Goal: Transaction & Acquisition: Purchase product/service

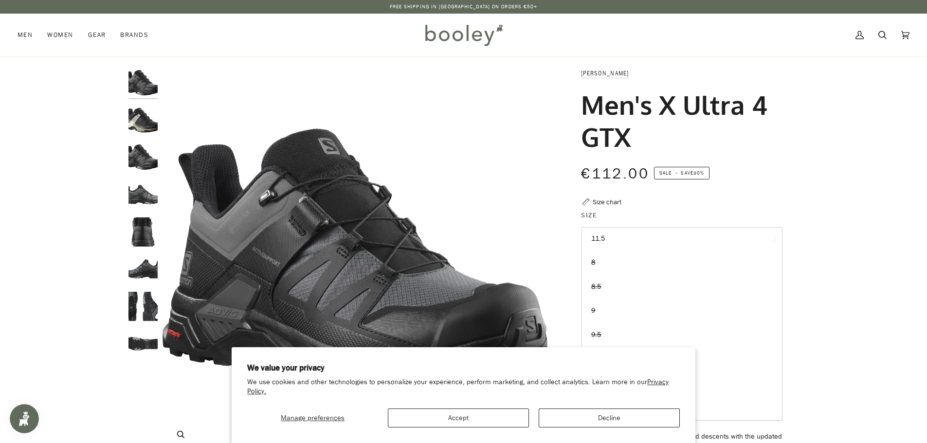
click at [536, 197] on img "Salomon Men's X Ultra 4 GTX Magnet / Black / Monument - Booley Galway" at bounding box center [354, 260] width 385 height 385
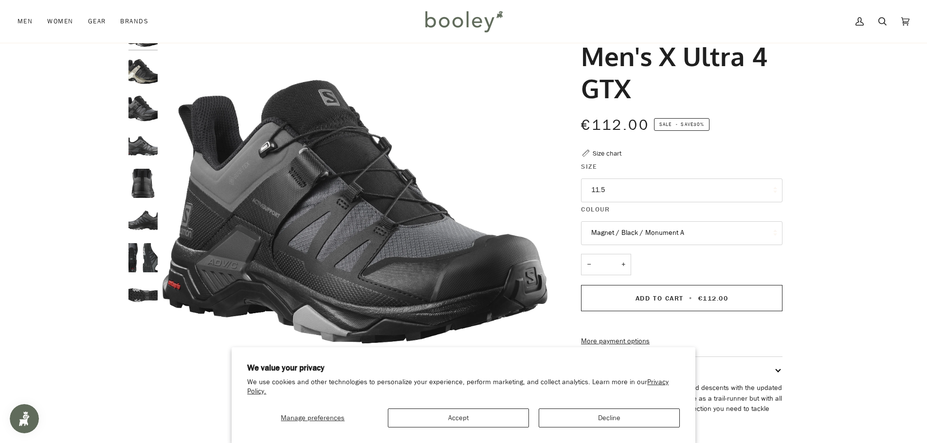
click at [606, 233] on button "Magnet / Black / Monument A" at bounding box center [681, 233] width 201 height 24
click at [601, 192] on button "11.5" at bounding box center [681, 191] width 201 height 24
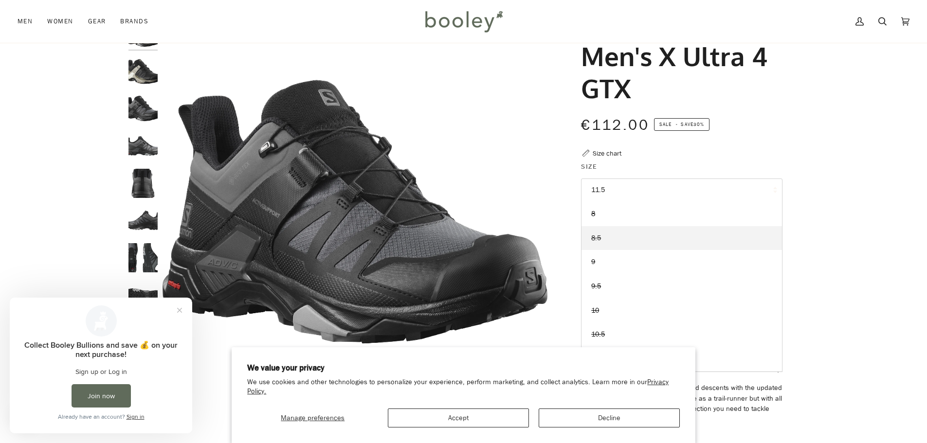
scroll to position [0, 0]
click at [604, 242] on link "8.5" at bounding box center [681, 238] width 200 height 24
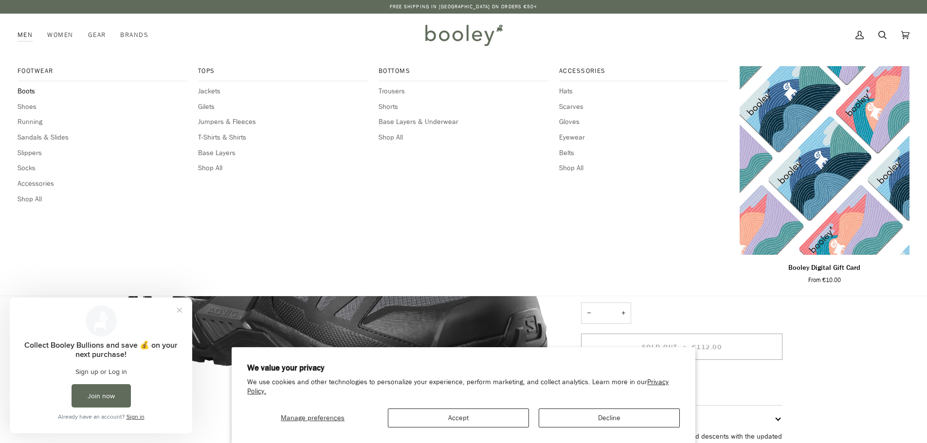
click at [30, 91] on span "Boots" at bounding box center [103, 91] width 170 height 11
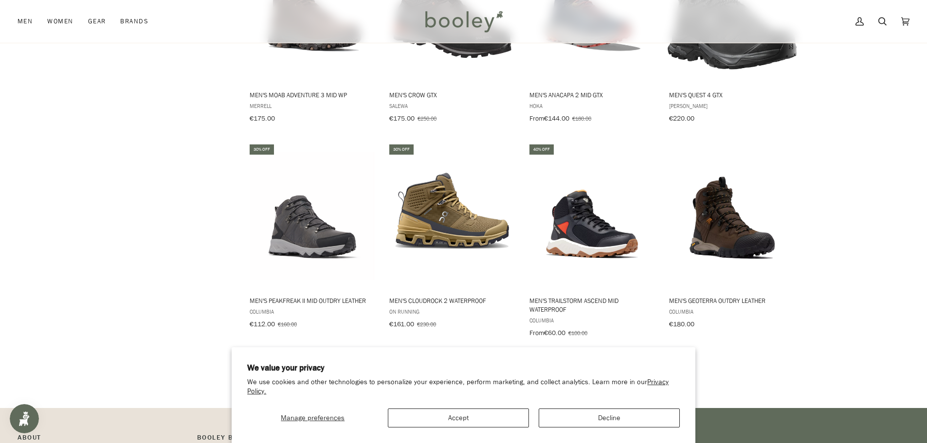
scroll to position [876, 0]
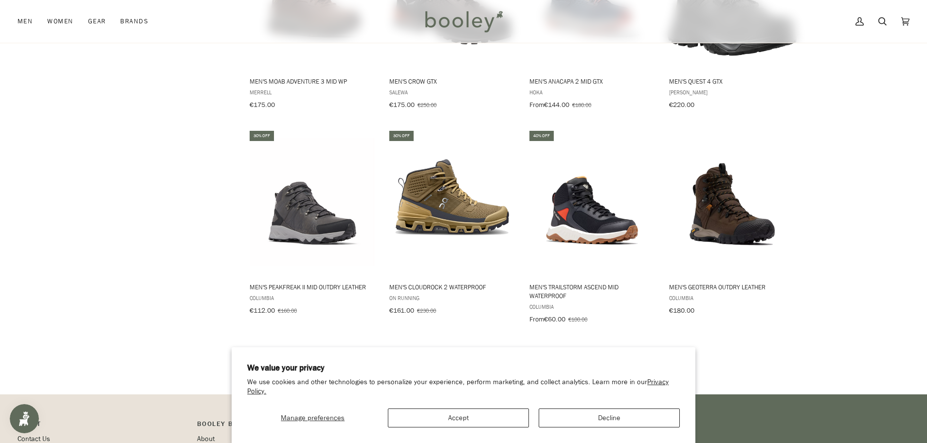
click at [544, 350] on link "Show more" at bounding box center [524, 357] width 64 height 15
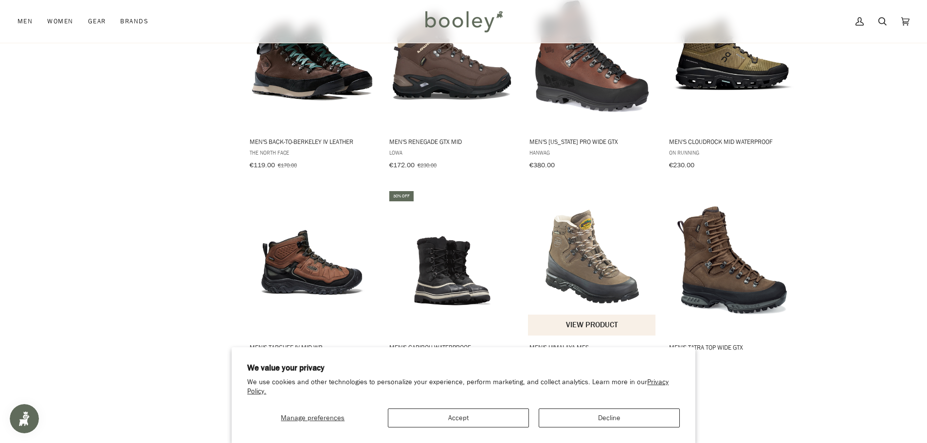
scroll to position [1946, 0]
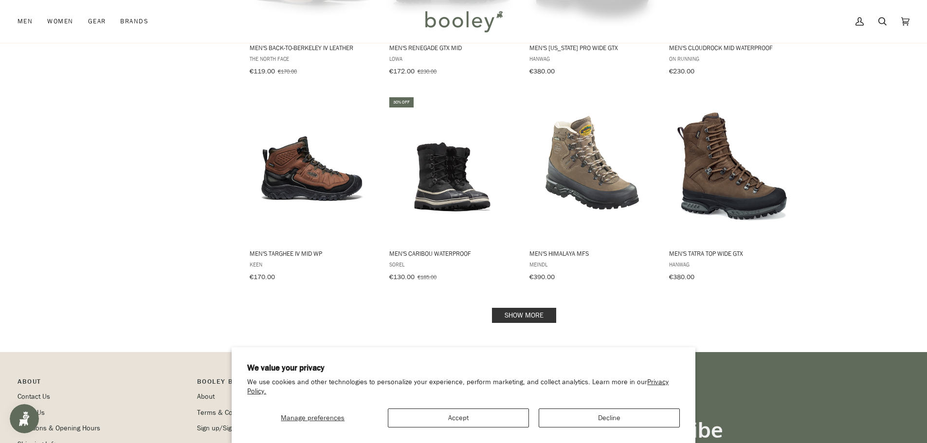
click at [512, 308] on link "Show more" at bounding box center [524, 315] width 64 height 15
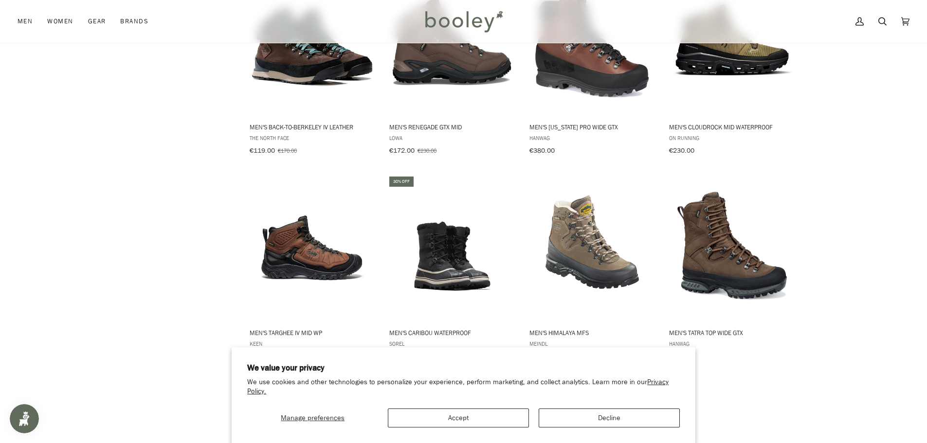
scroll to position [1848, 0]
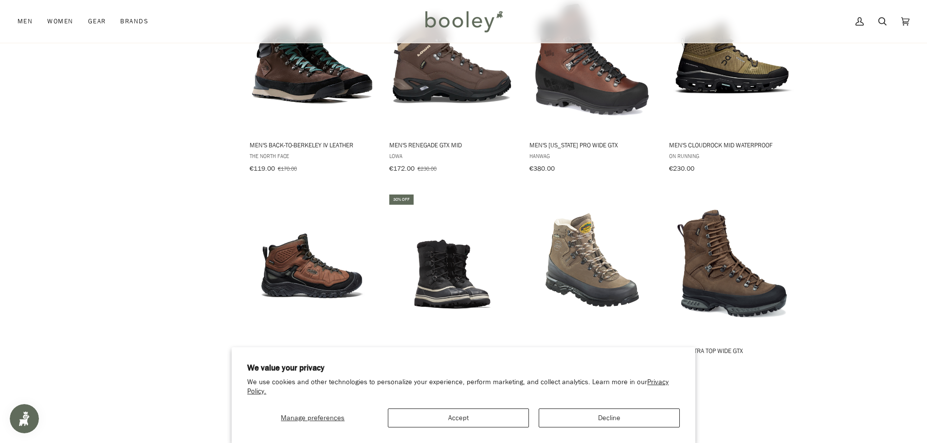
drag, startPoint x: 876, startPoint y: 231, endPoint x: 880, endPoint y: 202, distance: 29.0
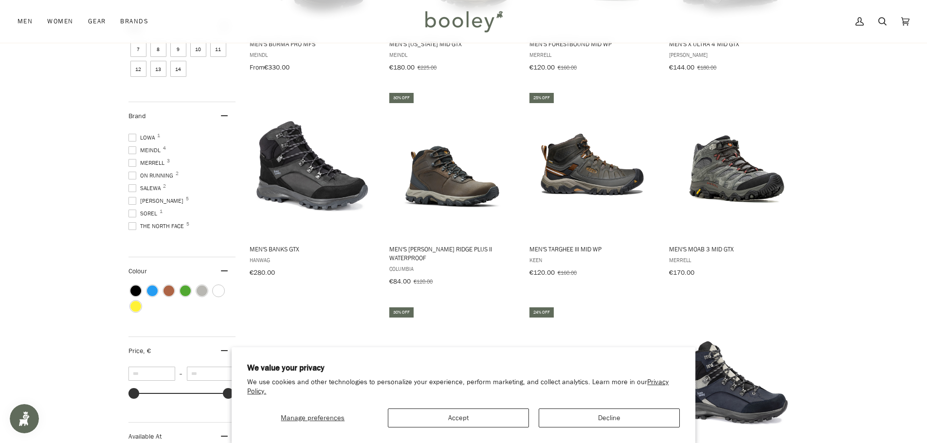
scroll to position [292, 0]
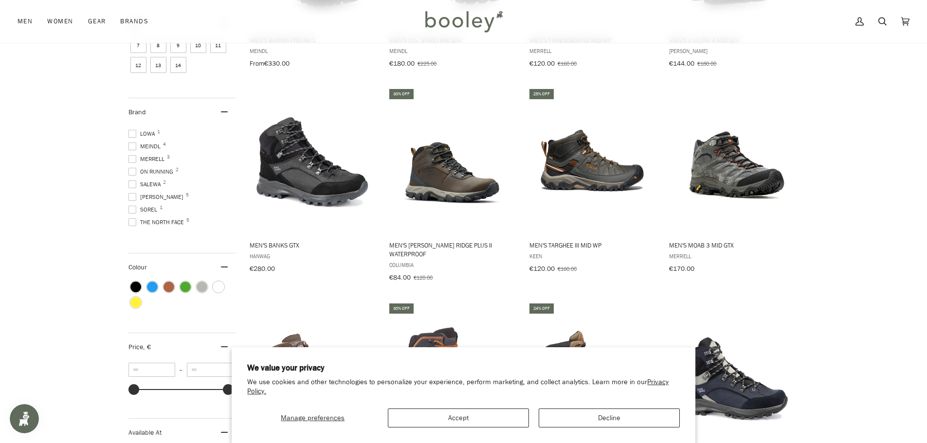
click at [136, 195] on span "Salomon 5" at bounding box center [157, 197] width 58 height 9
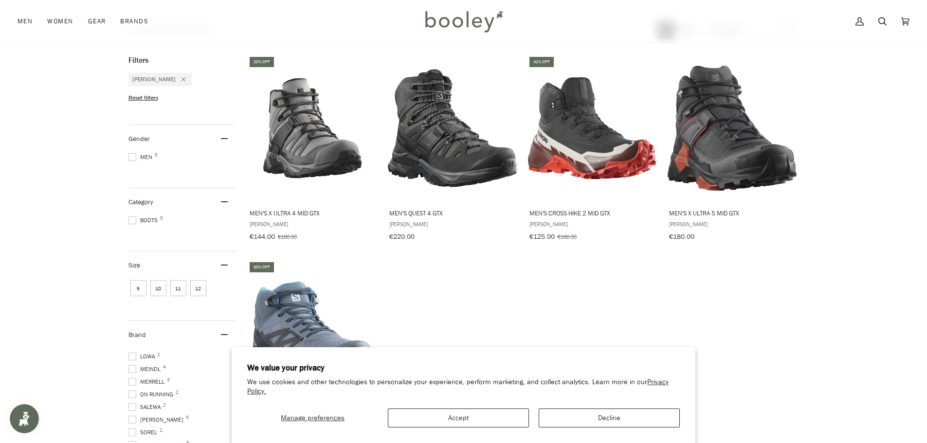
scroll to position [118, 0]
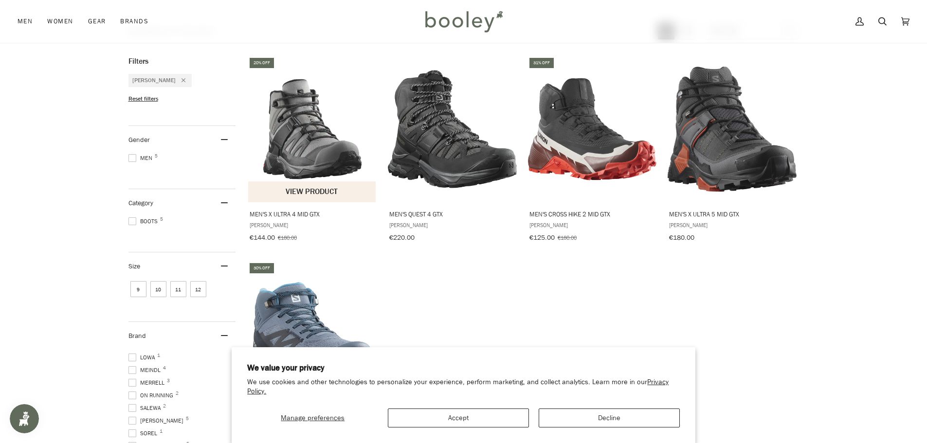
click at [324, 158] on img "Men's X Ultra 4 Mid GTX" at bounding box center [312, 129] width 129 height 129
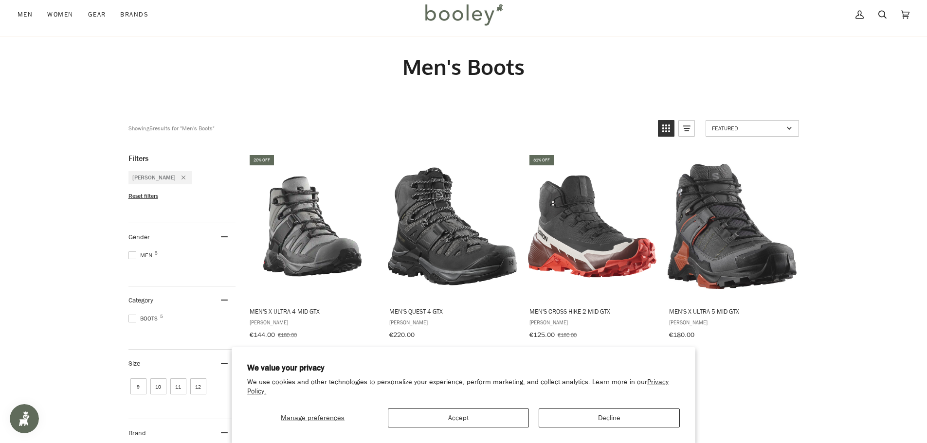
scroll to position [0, 0]
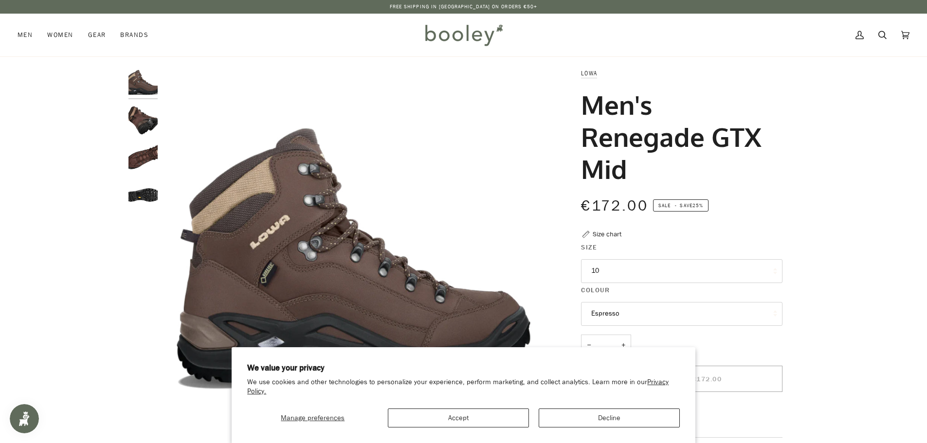
click at [651, 274] on button "10" at bounding box center [681, 271] width 201 height 24
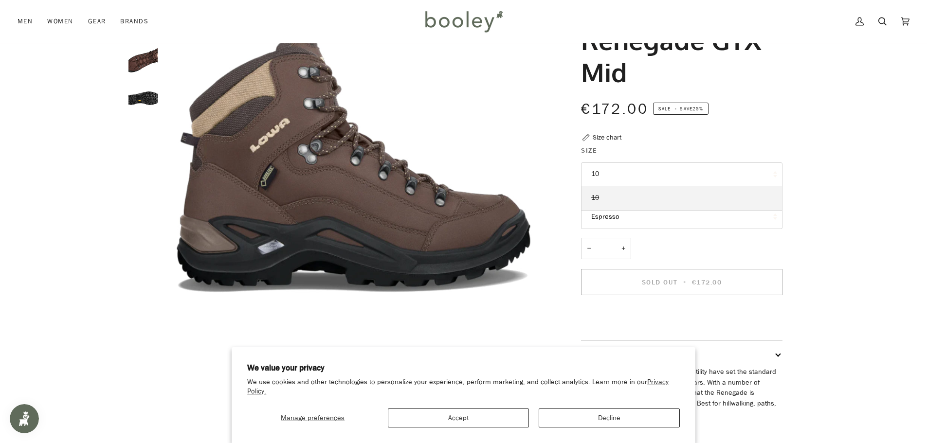
scroll to position [97, 0]
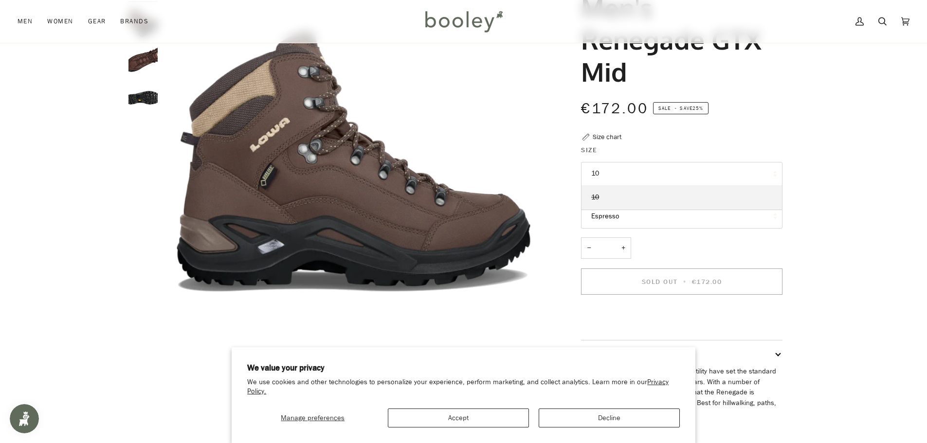
click at [619, 171] on button "10" at bounding box center [681, 174] width 201 height 24
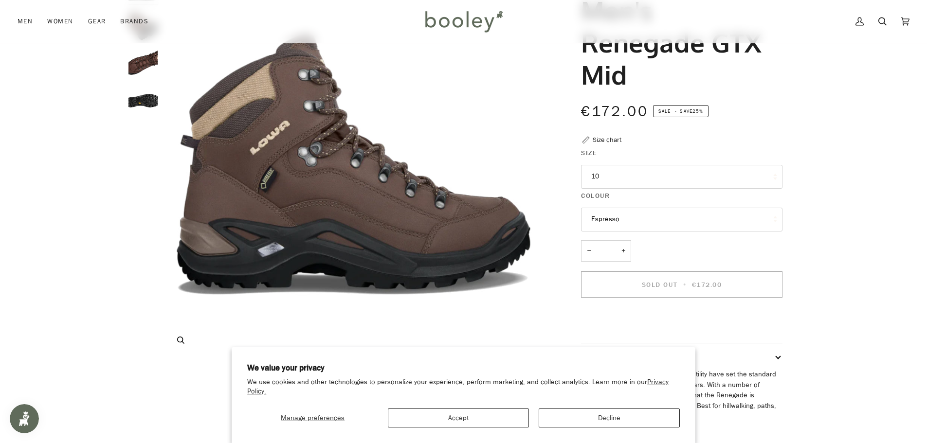
scroll to position [49, 0]
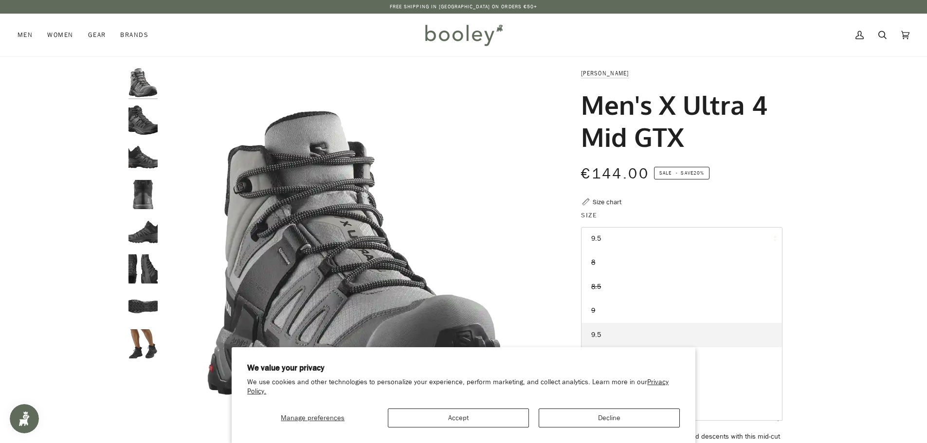
click at [727, 184] on div "€144.00 Sale • Save 20%" at bounding box center [681, 179] width 201 height 35
click at [690, 224] on legend "Size" at bounding box center [681, 217] width 201 height 15
click at [686, 236] on button "9.5" at bounding box center [681, 239] width 201 height 24
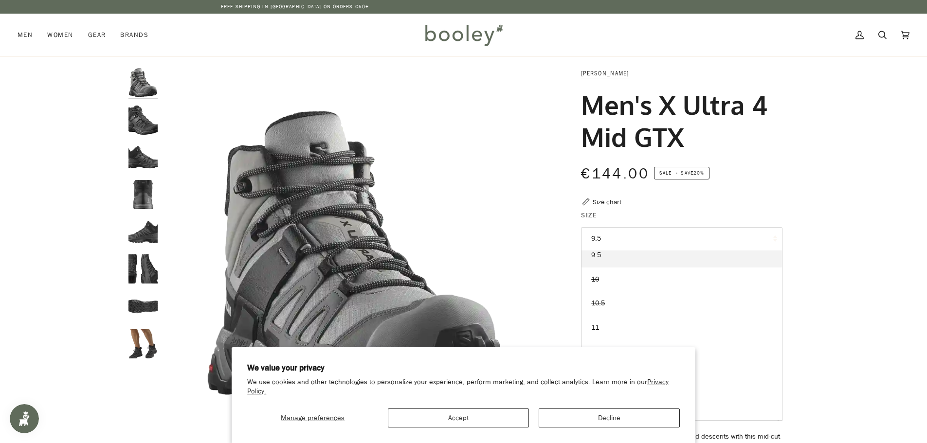
scroll to position [72, 0]
click at [766, 184] on div "€144.00 Sale • Save 20%" at bounding box center [681, 173] width 201 height 22
